Goal: Information Seeking & Learning: Learn about a topic

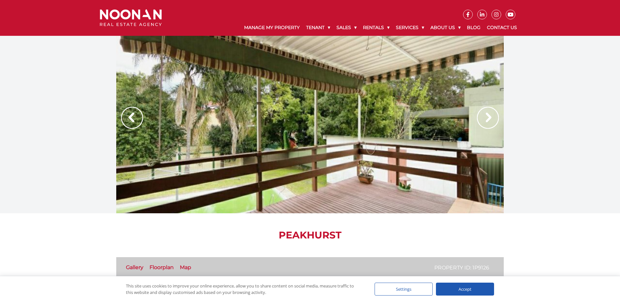
click at [487, 118] on img at bounding box center [488, 118] width 22 height 22
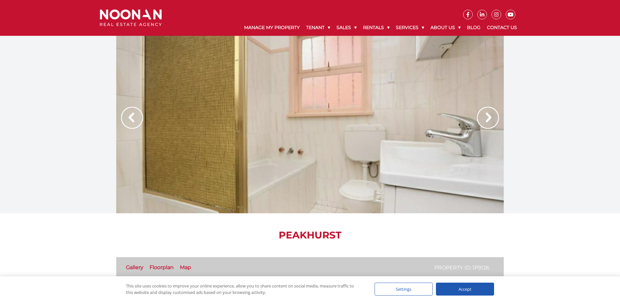
click at [135, 262] on ul "Property ID: 1P9126 Gallery Floorplan Map" at bounding box center [309, 267] width 387 height 21
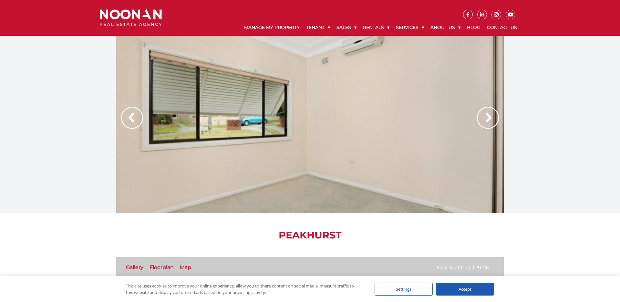
click at [135, 266] on link "Gallery" at bounding box center [134, 267] width 17 height 6
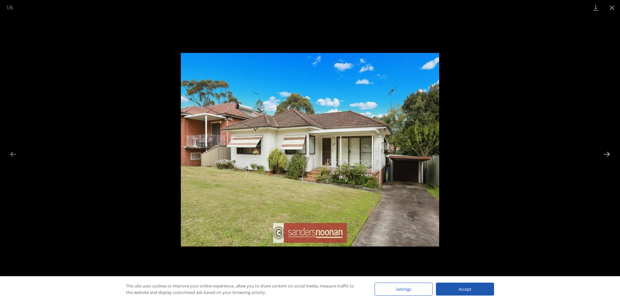
click at [605, 156] on button "Next slide" at bounding box center [607, 154] width 14 height 13
click at [609, 156] on button "Next slide" at bounding box center [607, 154] width 14 height 13
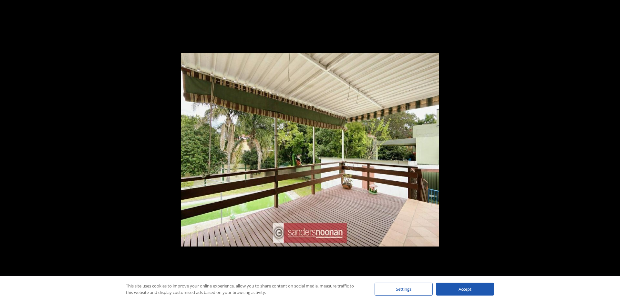
click at [609, 156] on button "Next slide" at bounding box center [610, 154] width 14 height 13
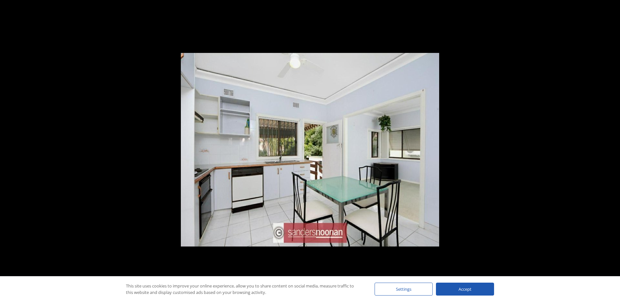
click at [609, 156] on button "Next slide" at bounding box center [610, 154] width 14 height 13
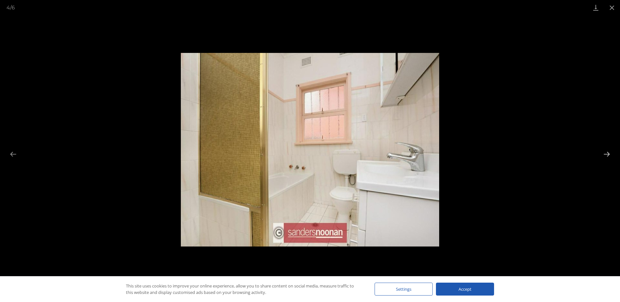
click at [609, 156] on button "Next slide" at bounding box center [607, 154] width 14 height 13
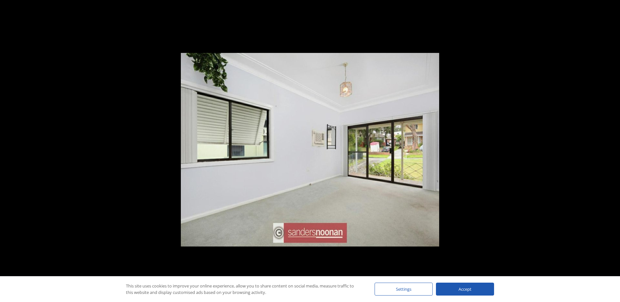
click at [609, 156] on button "Next slide" at bounding box center [610, 154] width 14 height 13
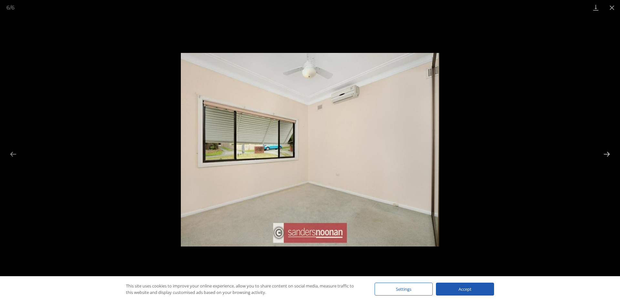
click at [609, 156] on button "Next slide" at bounding box center [607, 154] width 14 height 13
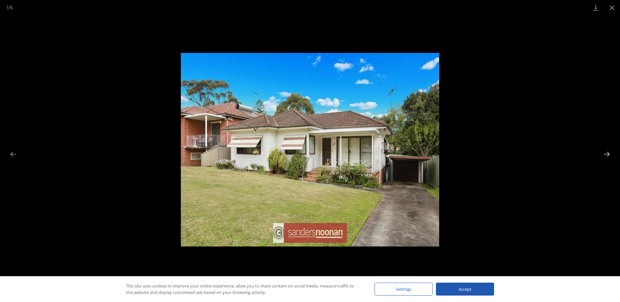
click at [609, 156] on button "Next slide" at bounding box center [607, 154] width 14 height 13
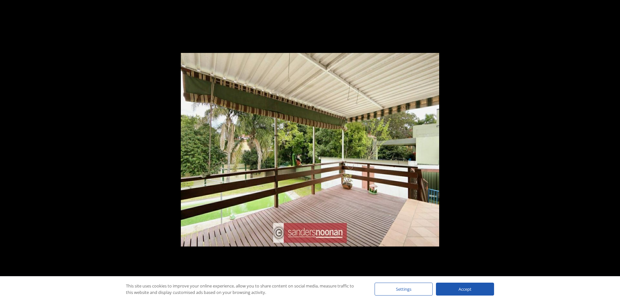
scroll to position [751, 0]
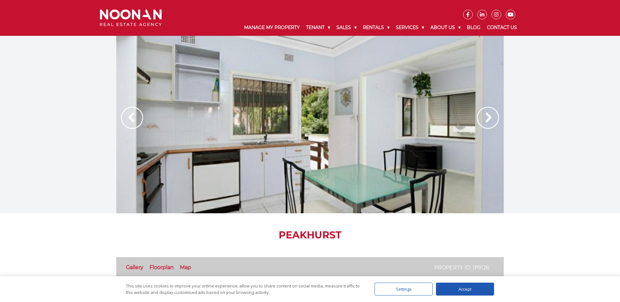
click at [159, 268] on link "Floorplan" at bounding box center [161, 267] width 24 height 6
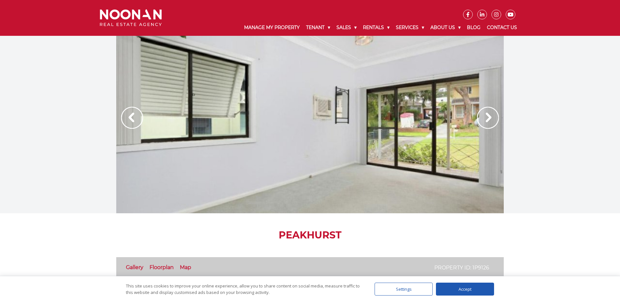
click at [159, 268] on link "Floorplan" at bounding box center [161, 267] width 24 height 6
